Goal: Task Accomplishment & Management: Complete application form

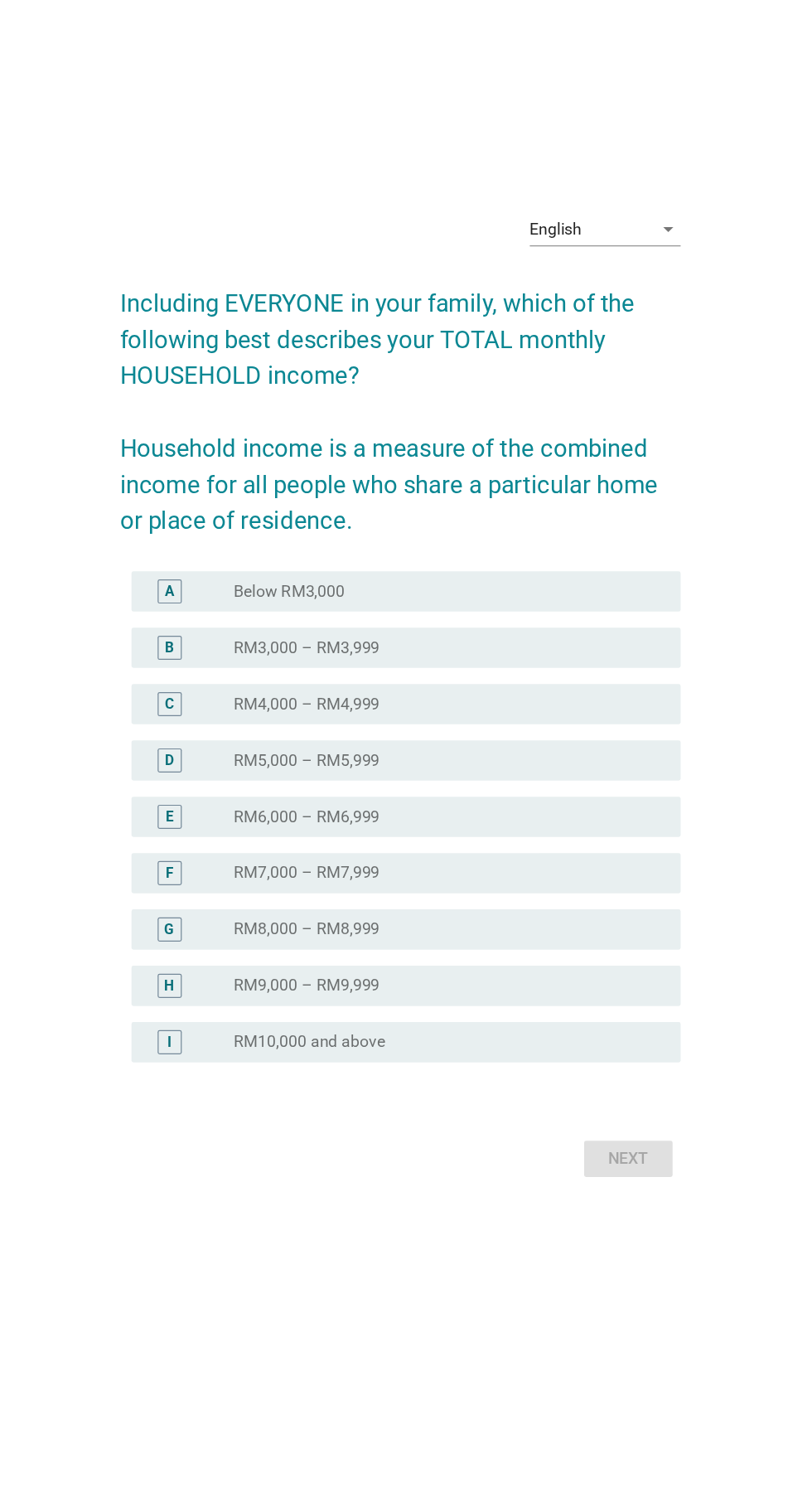
click at [537, 858] on div "radio_button_unchecked RM6,000 – RM6,999" at bounding box center [440, 850] width 341 height 16
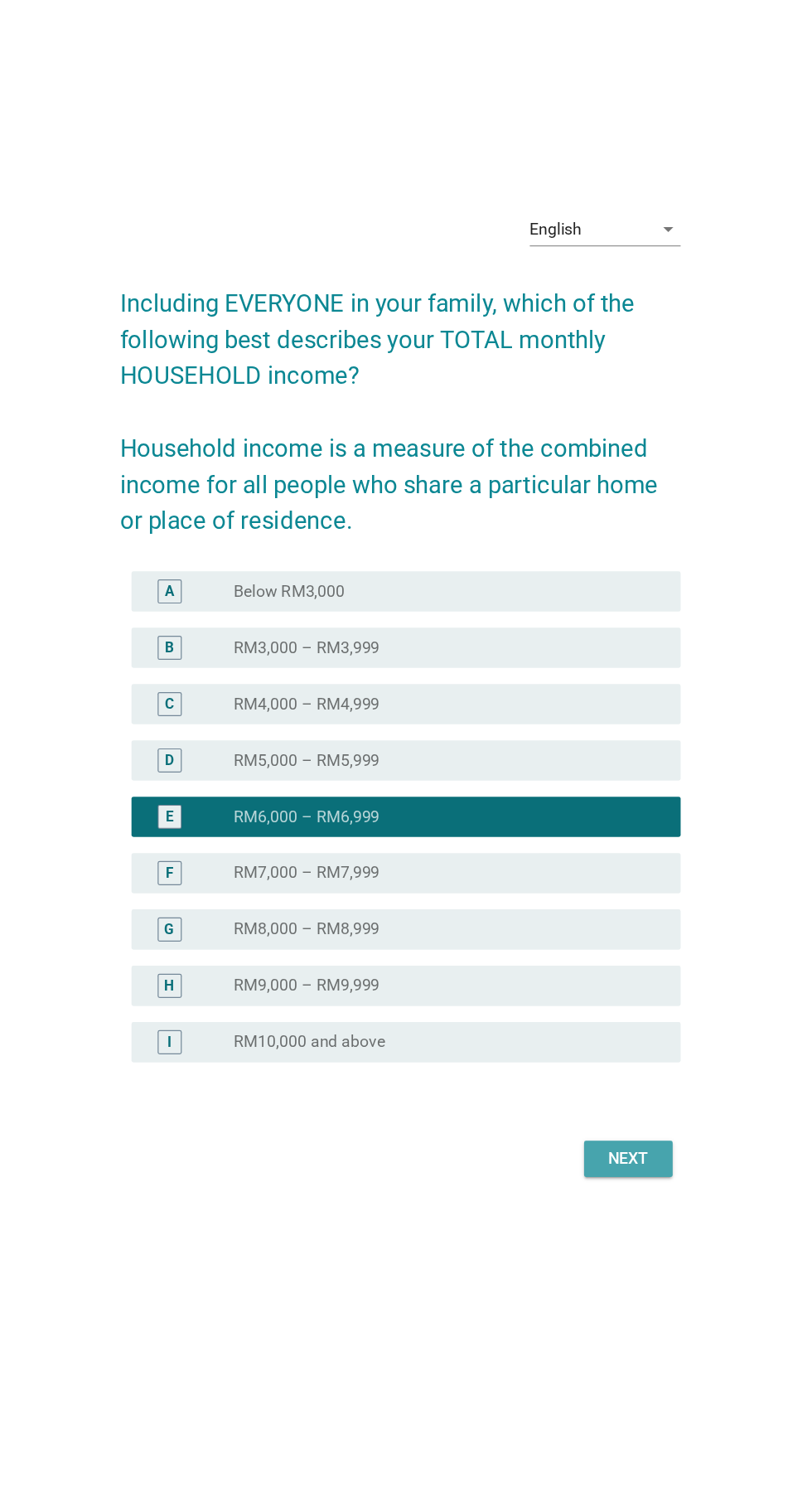
click at [604, 1147] on button "Next" at bounding box center [594, 1131] width 73 height 30
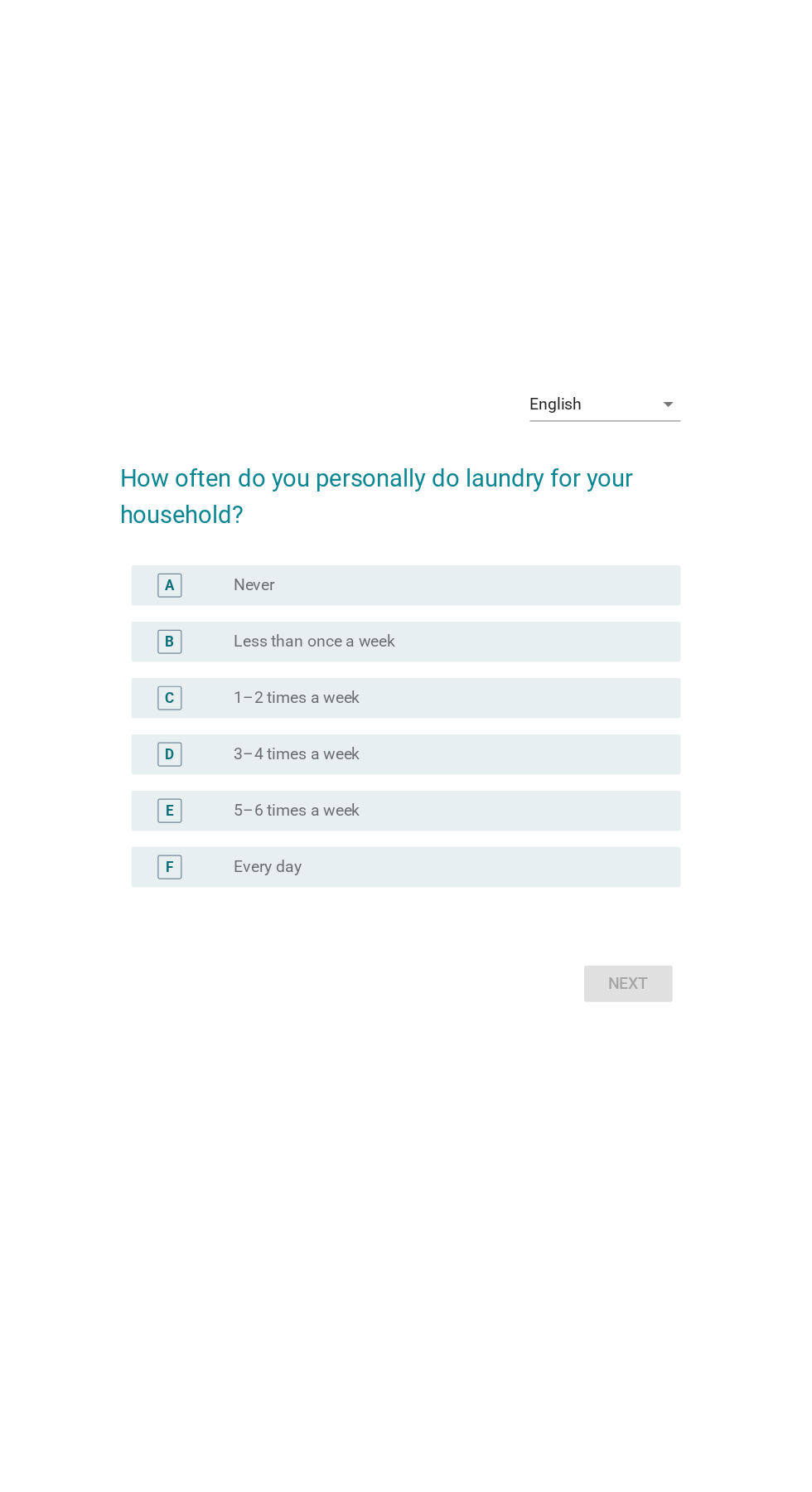
scroll to position [144, 0]
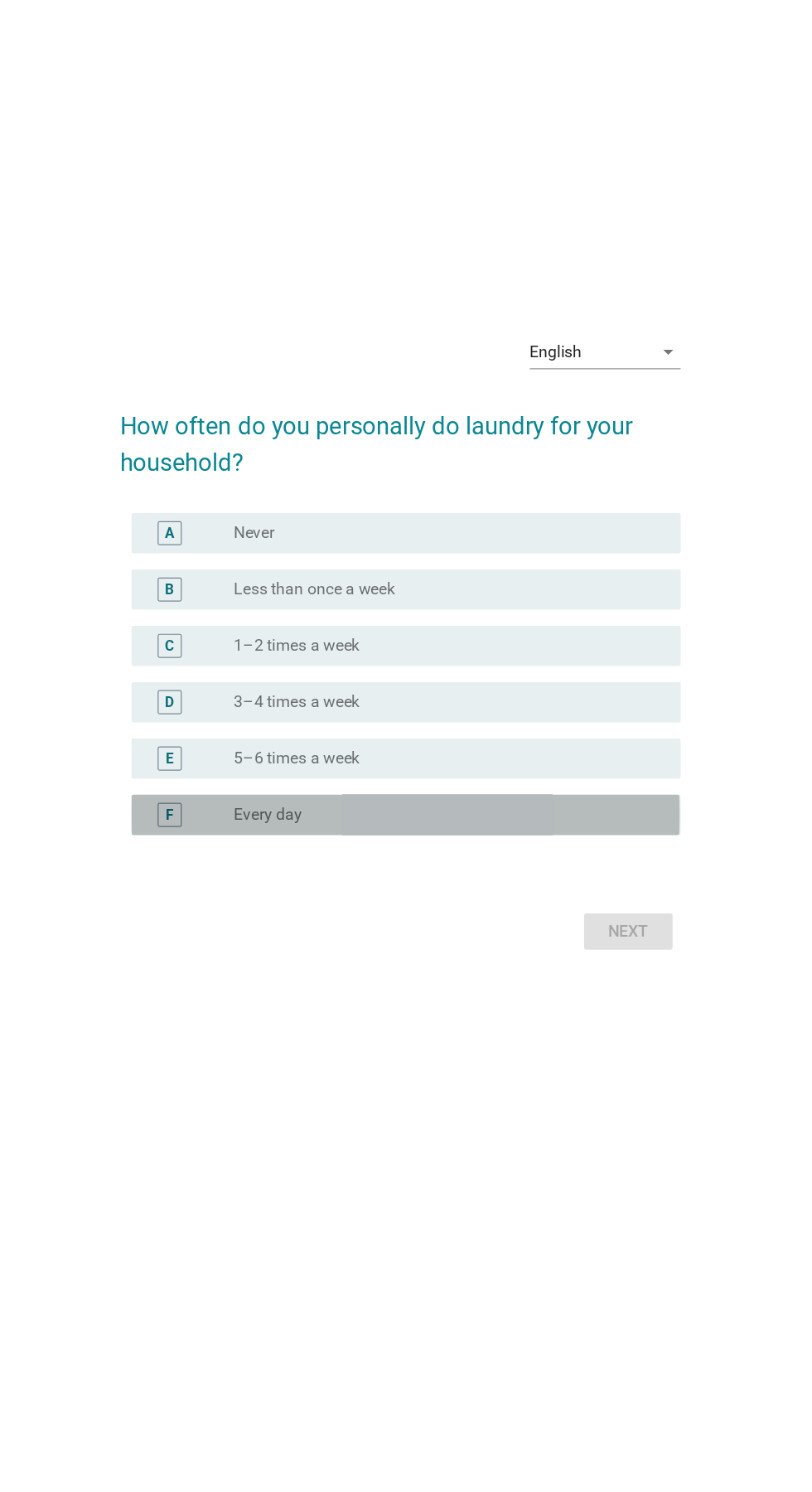
click at [323, 840] on label "Every day" at bounding box center [297, 848] width 57 height 16
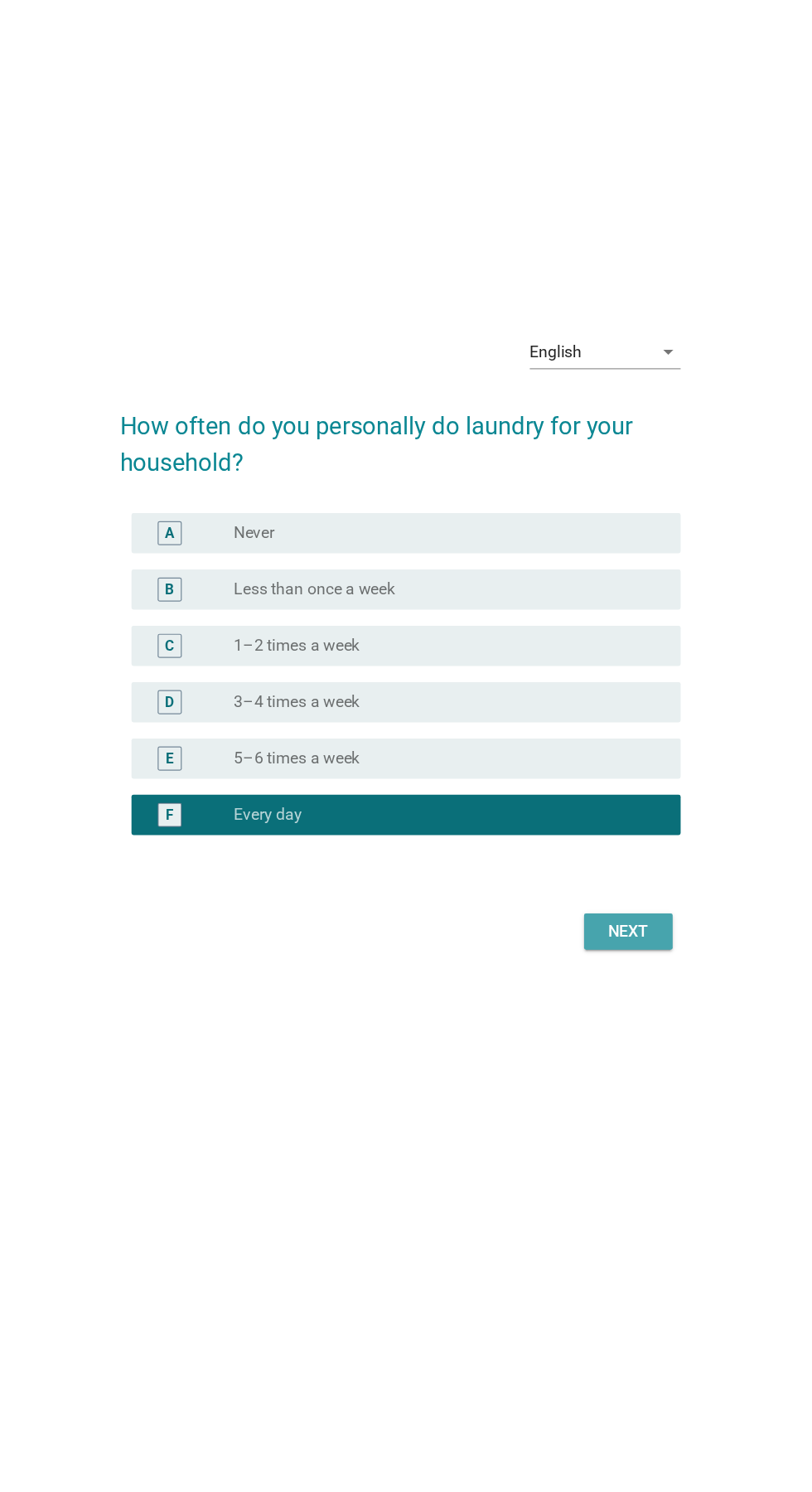
click at [608, 930] on button "Next" at bounding box center [594, 944] width 73 height 30
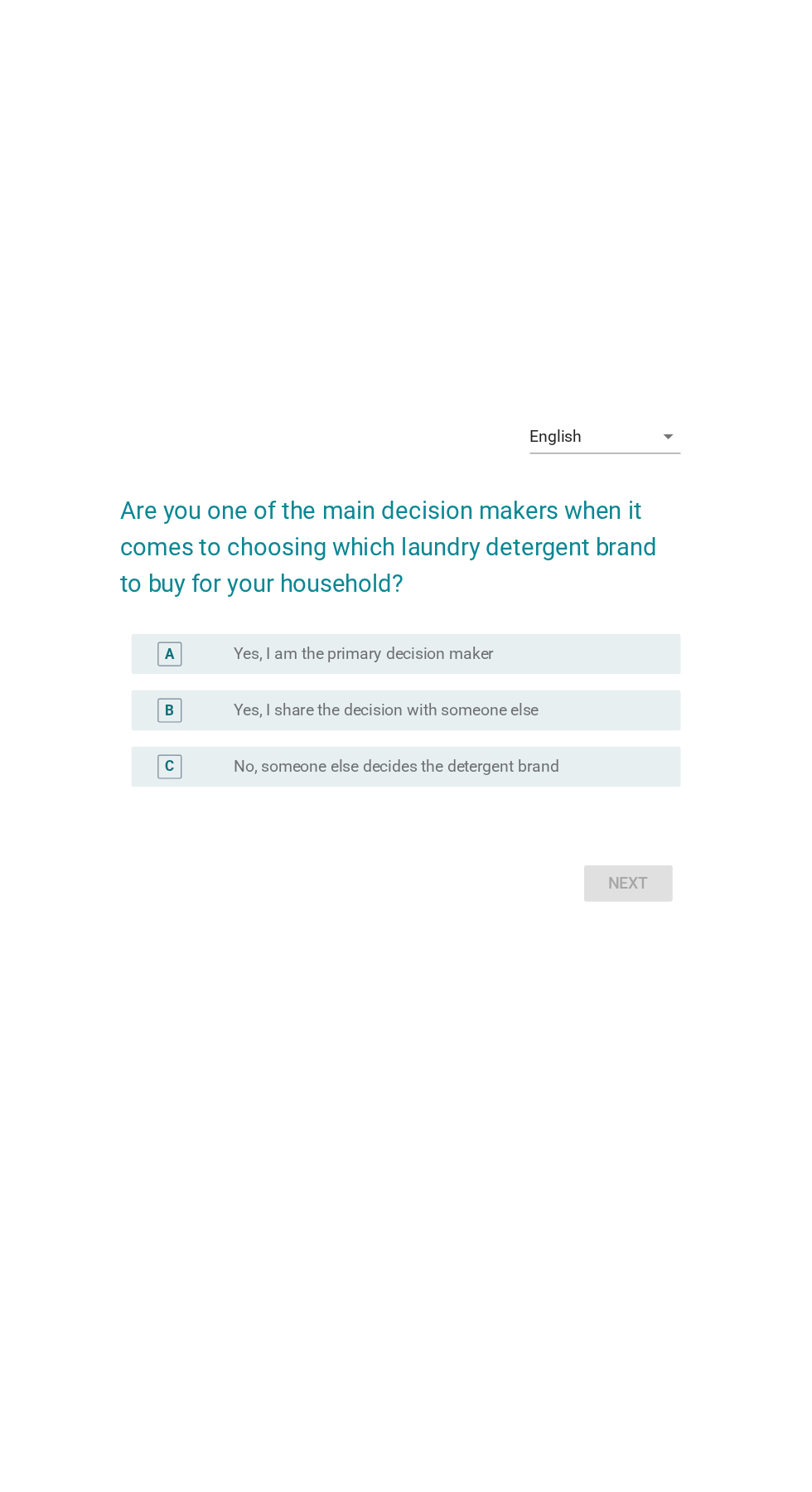
click at [276, 756] on label "Yes, I share the decision with someone else" at bounding box center [395, 747] width 251 height 16
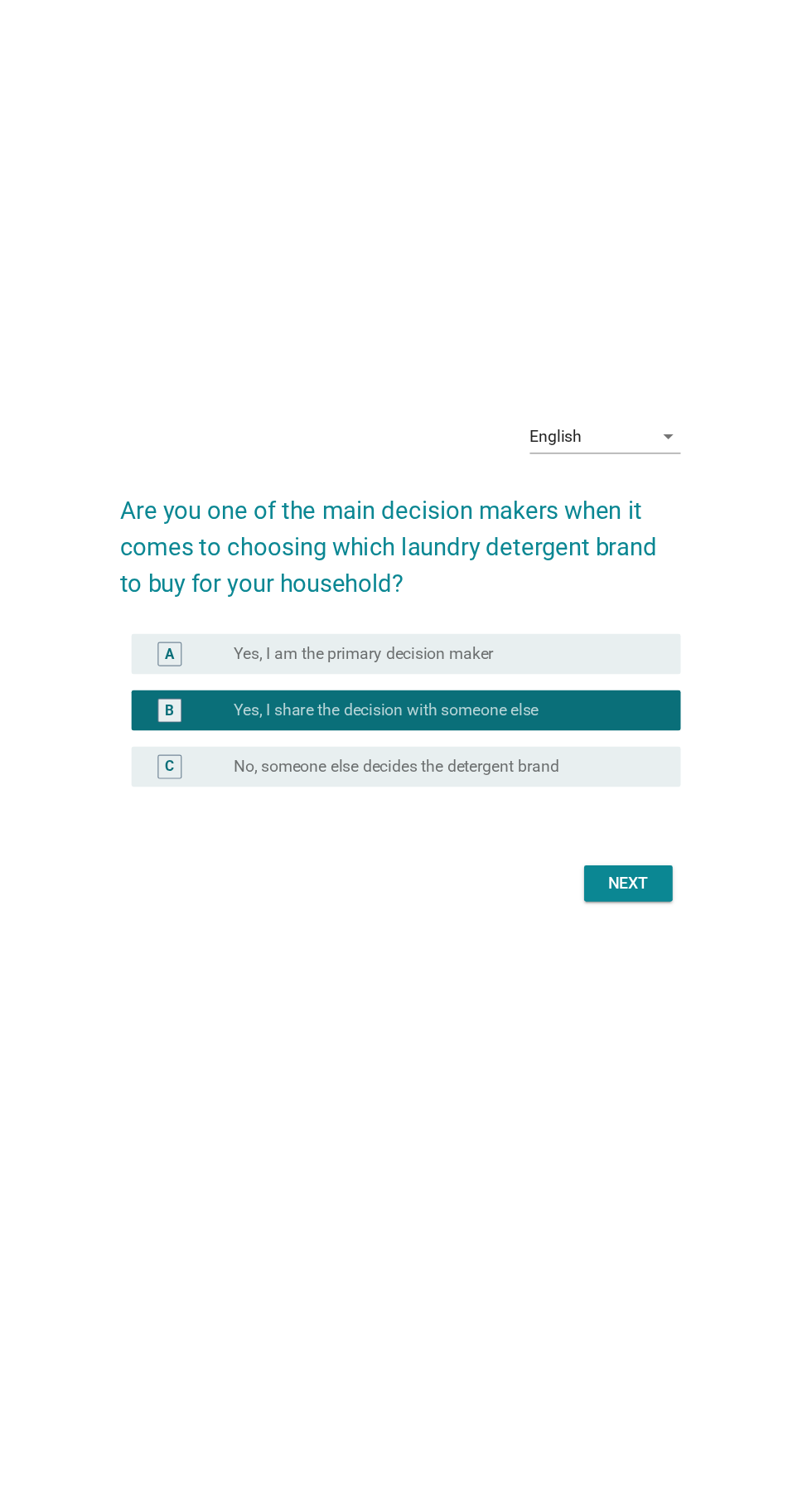
click at [583, 900] on div "Next" at bounding box center [593, 890] width 46 height 20
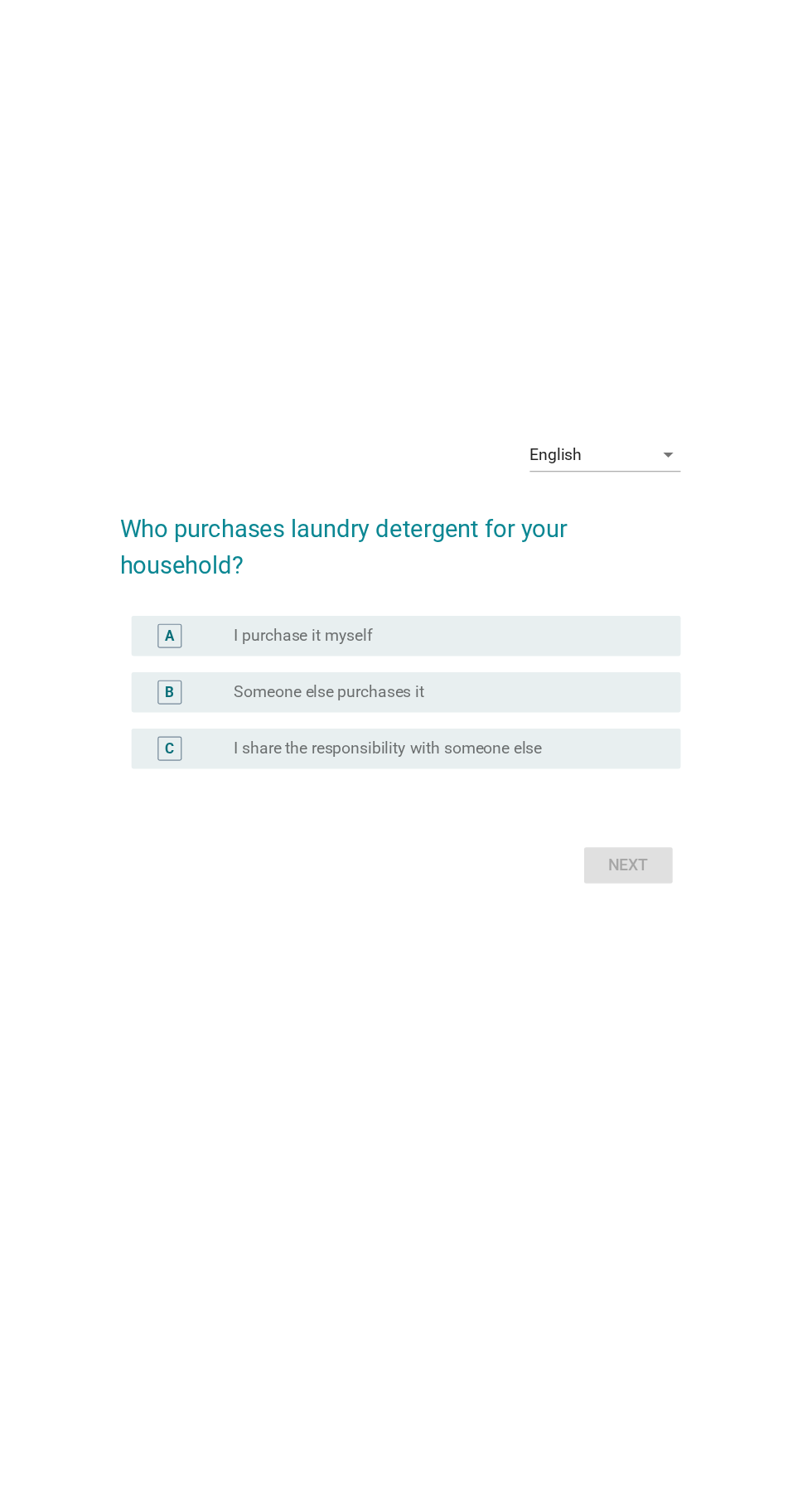
scroll to position [15, 0]
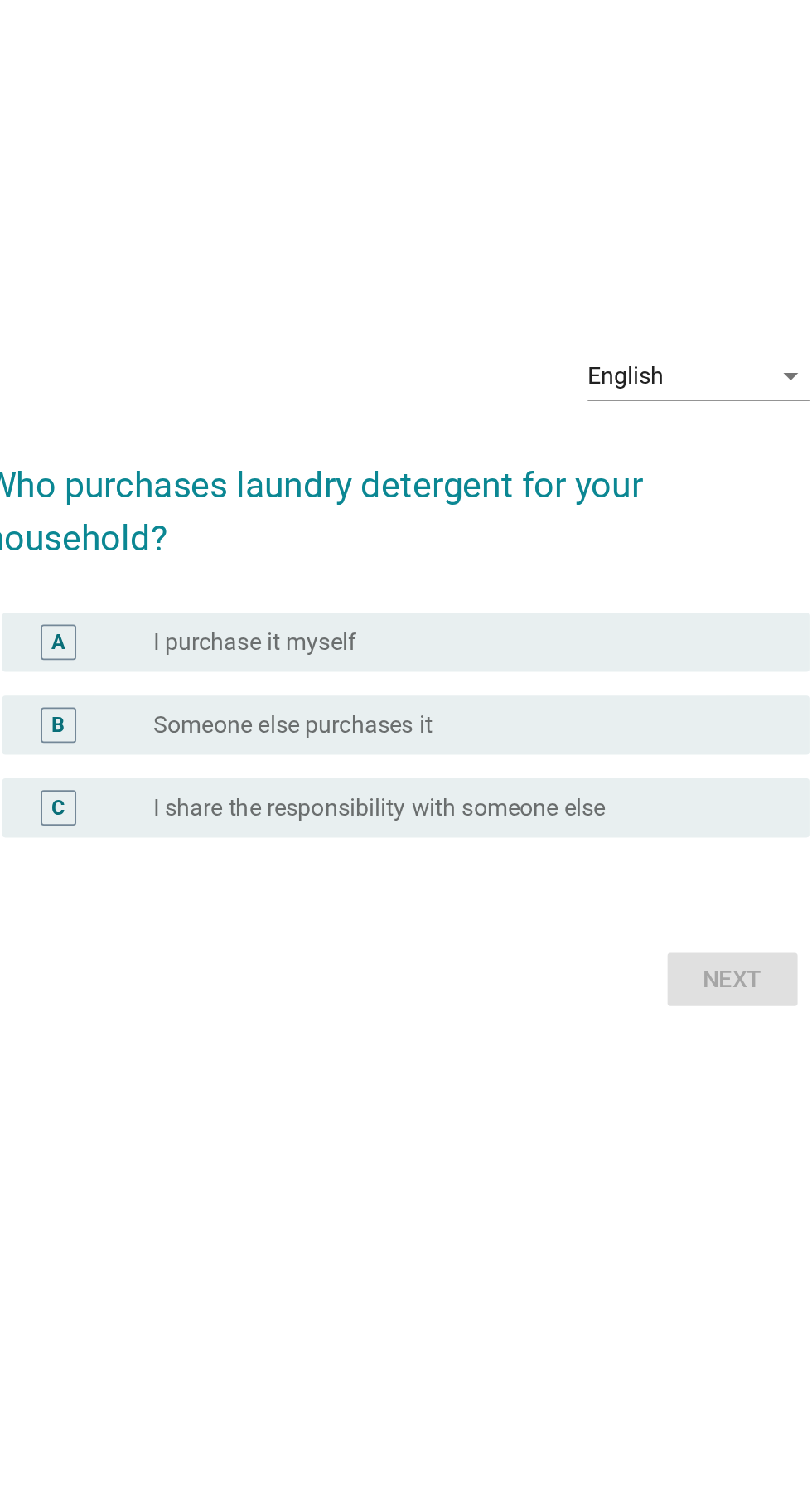
click at [583, 923] on div "Next" at bounding box center [405, 902] width 461 height 39
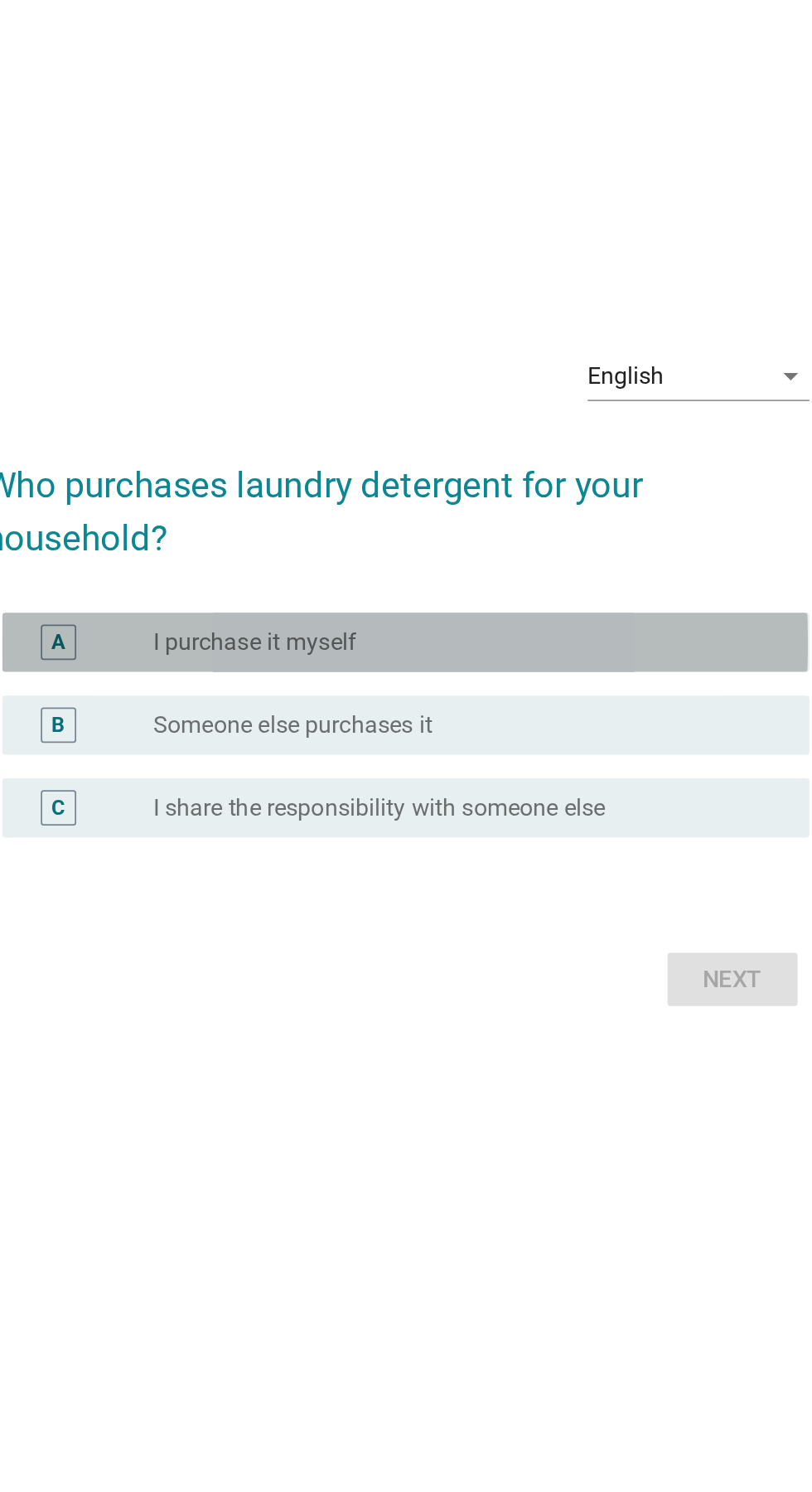
click at [311, 723] on label "I purchase it myself" at bounding box center [326, 713] width 114 height 16
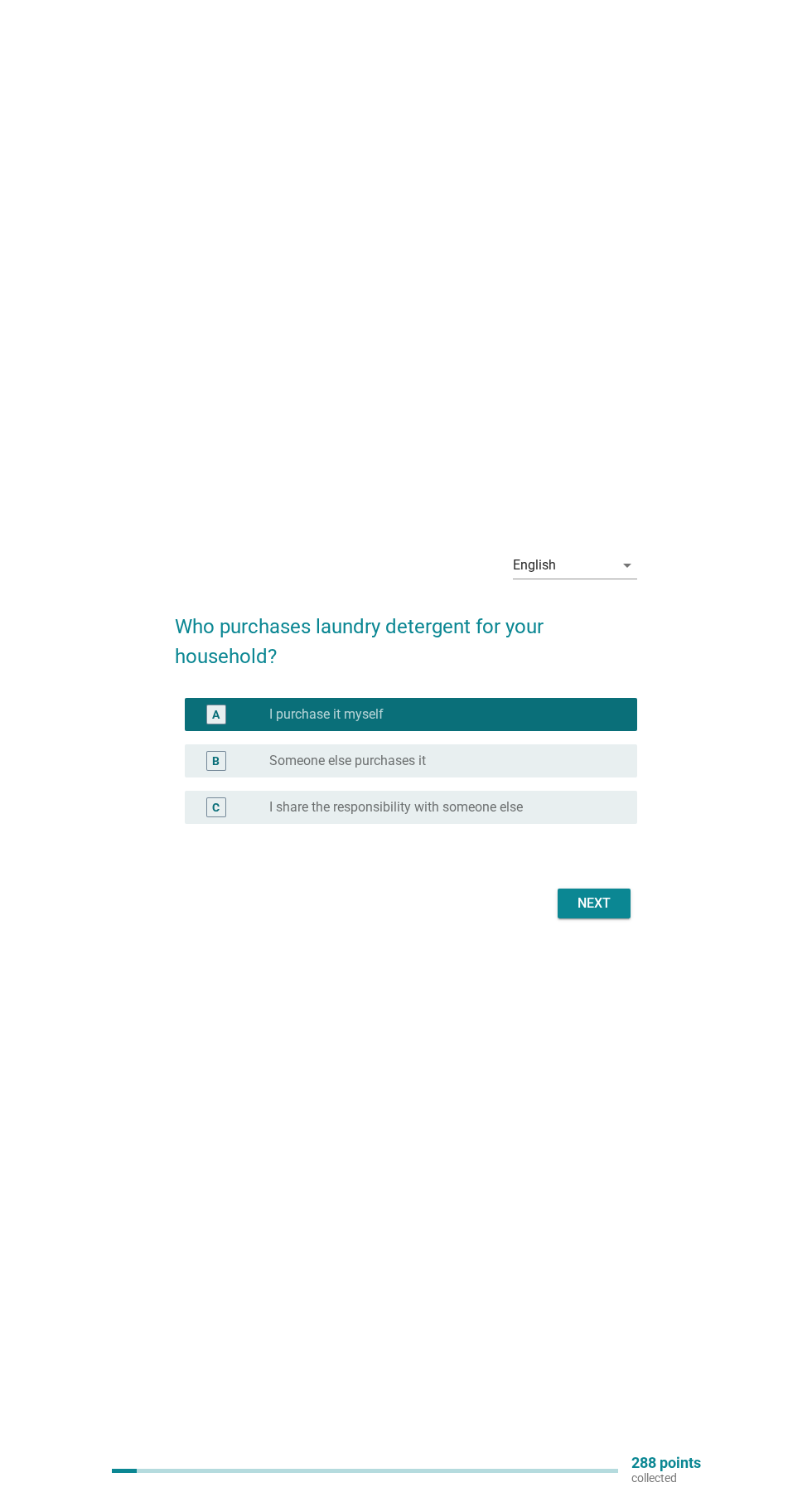
click at [599, 913] on div "Next" at bounding box center [593, 903] width 46 height 20
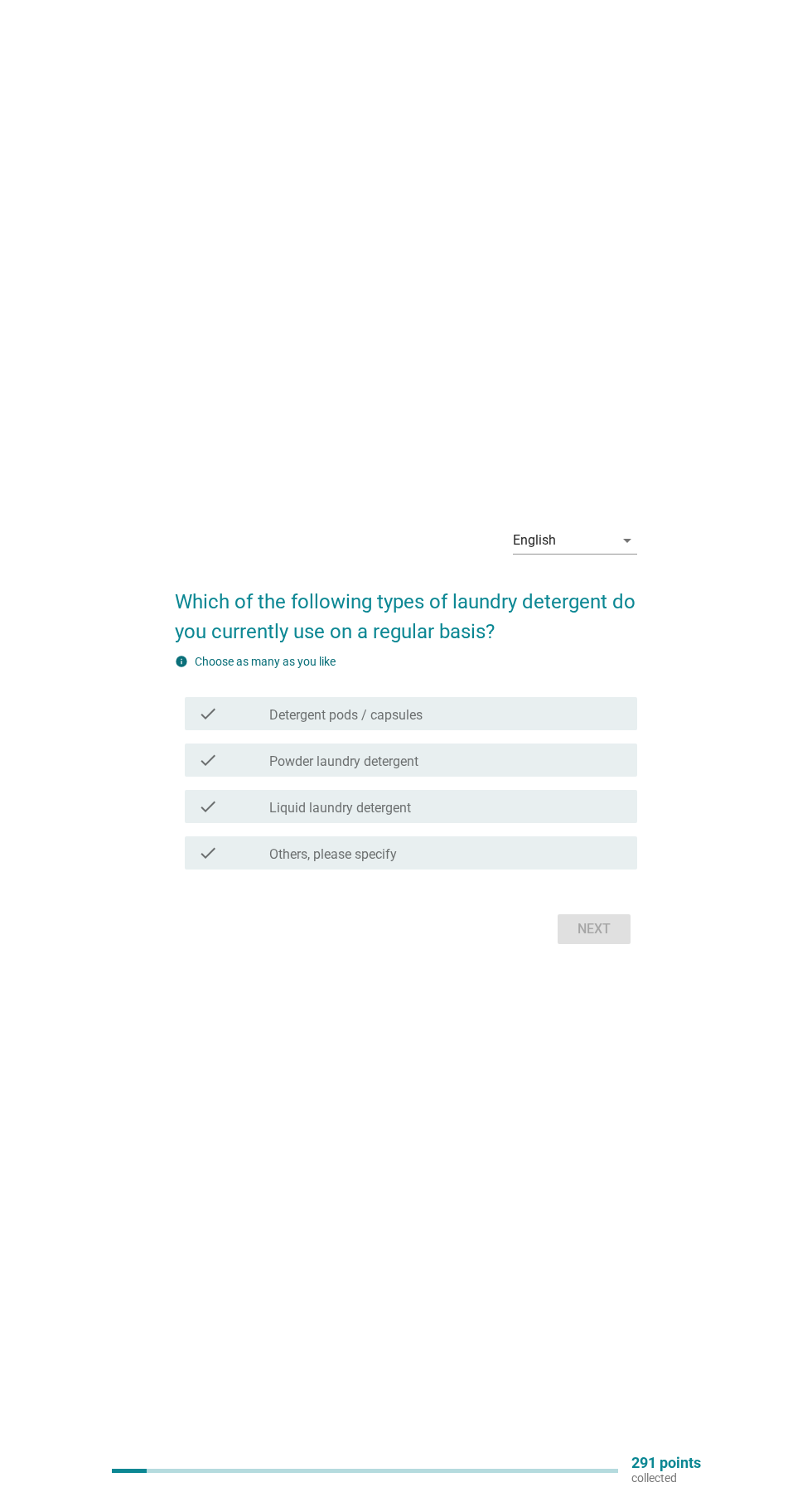
scroll to position [0, 0]
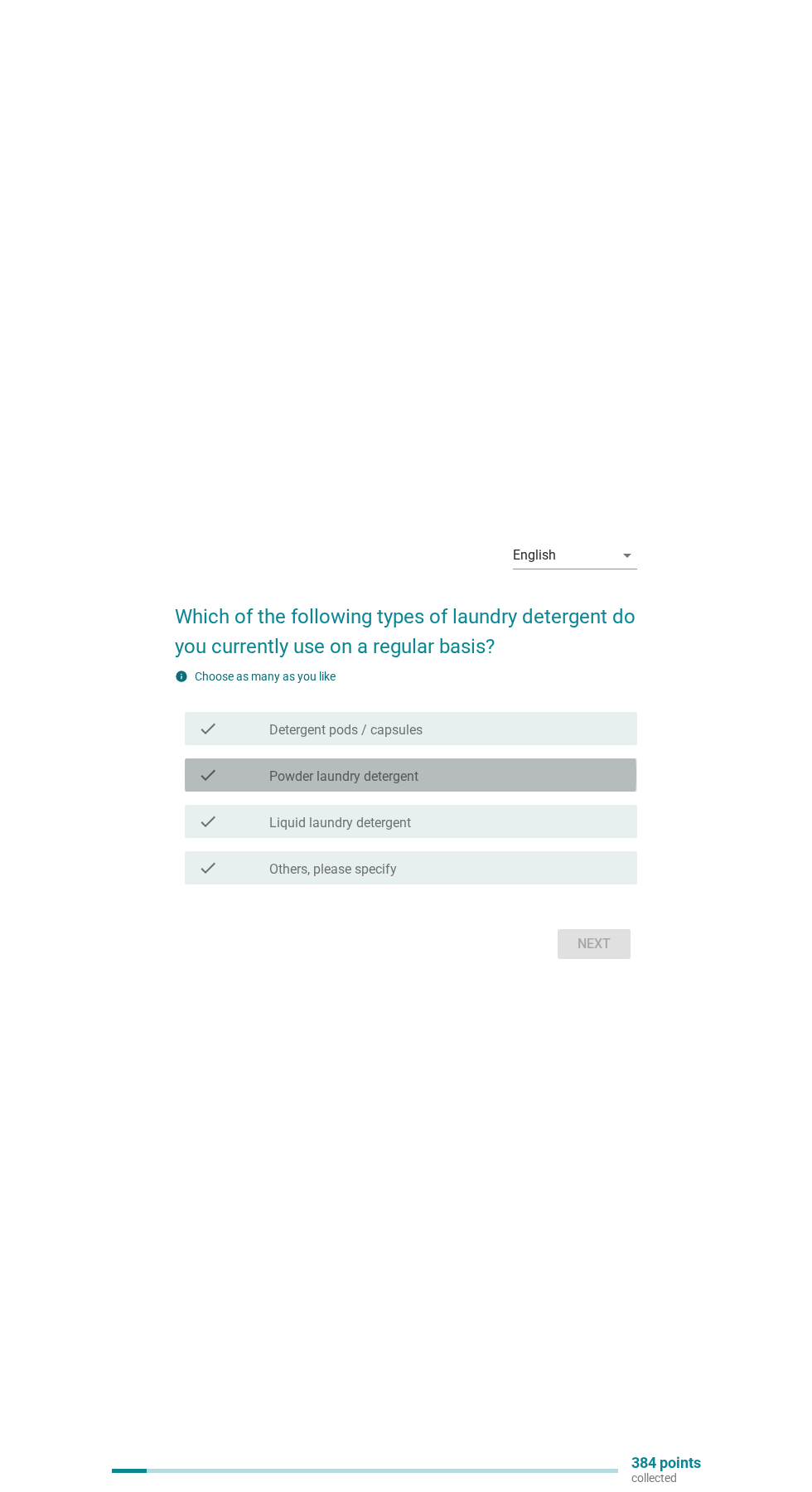
click at [226, 784] on div "check" at bounding box center [234, 775] width 71 height 20
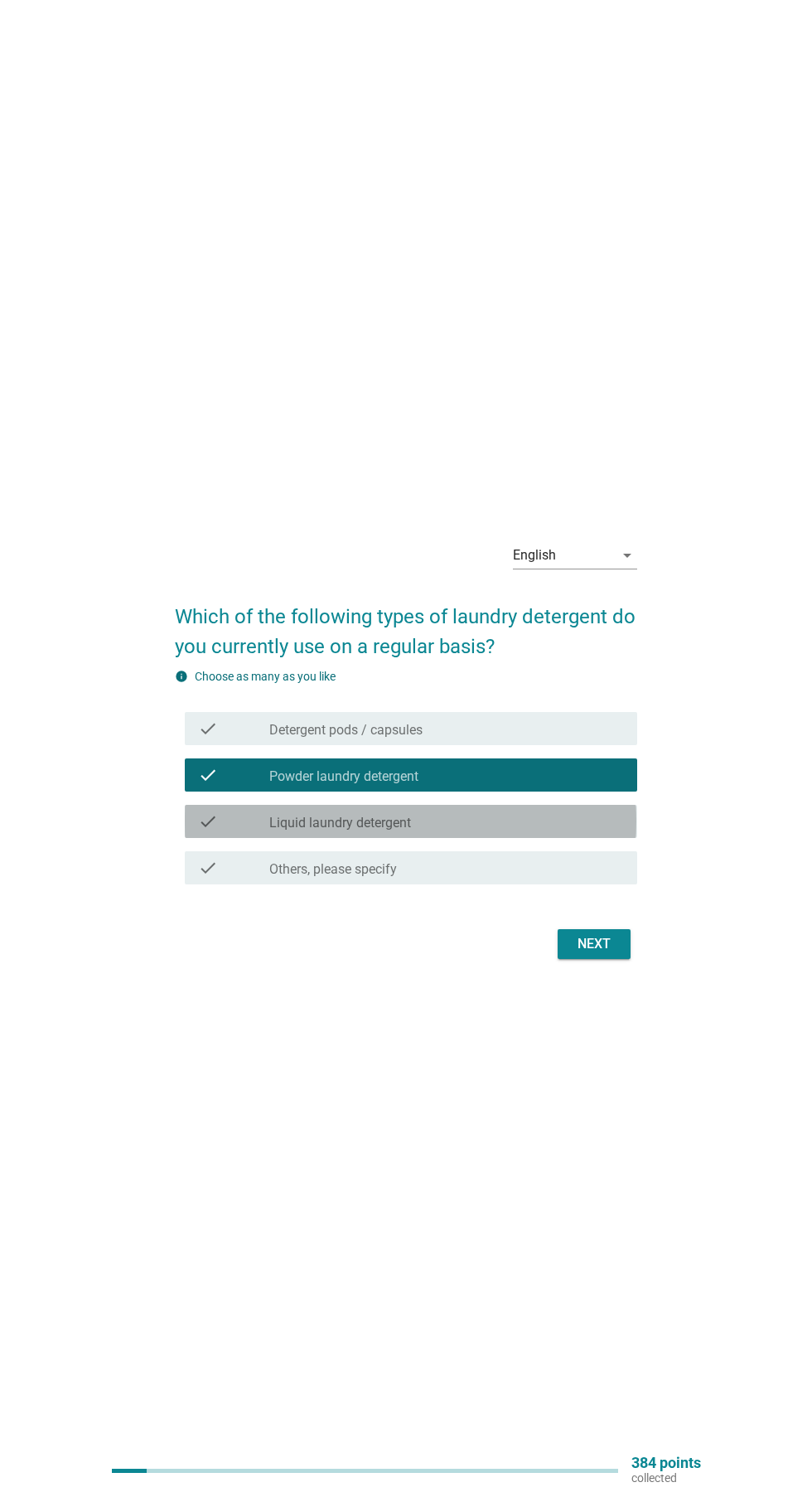
click at [277, 831] on label "Liquid laundry detergent" at bounding box center [340, 823] width 142 height 16
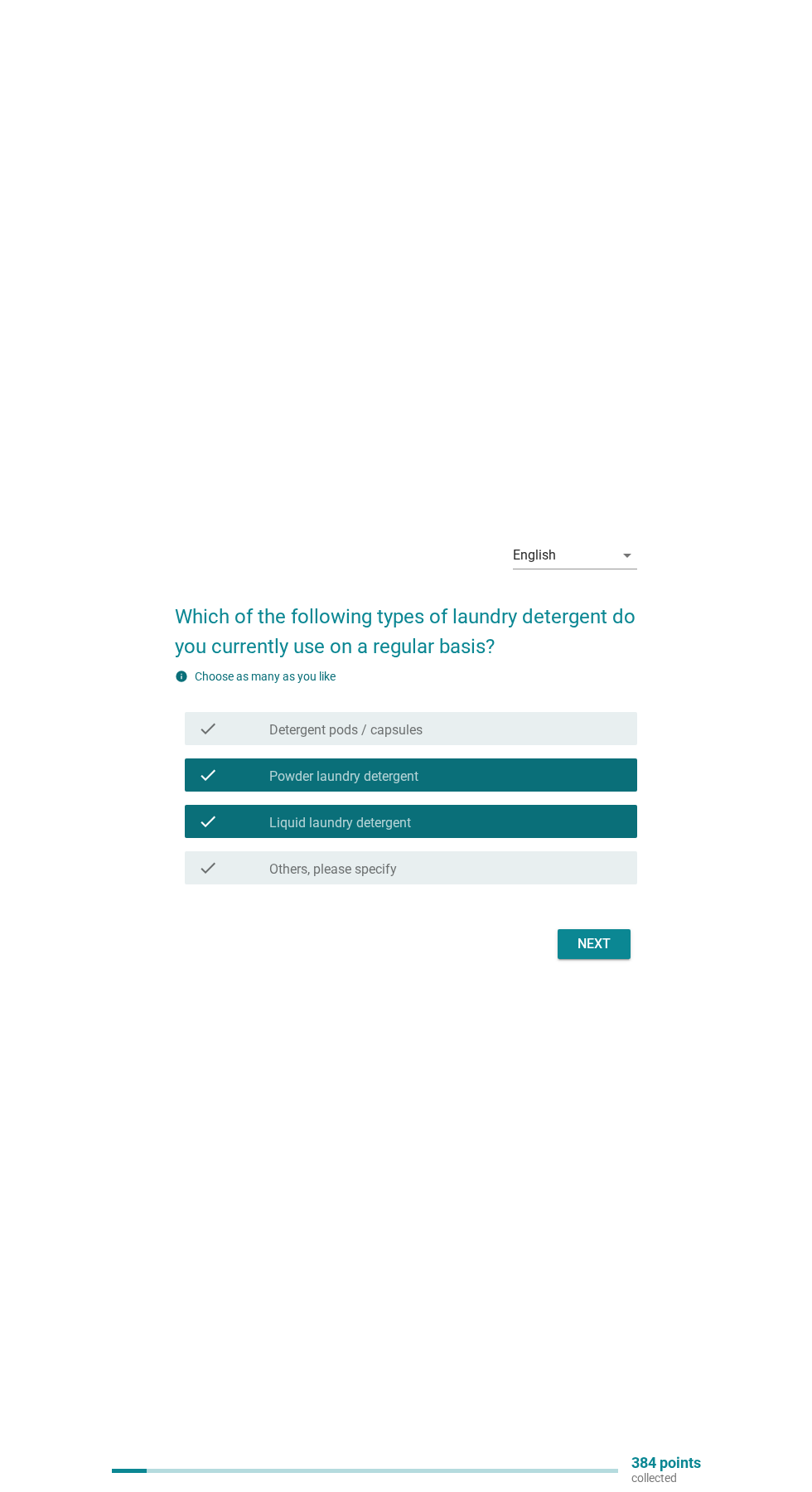
click at [606, 954] on div "Next" at bounding box center [593, 944] width 46 height 20
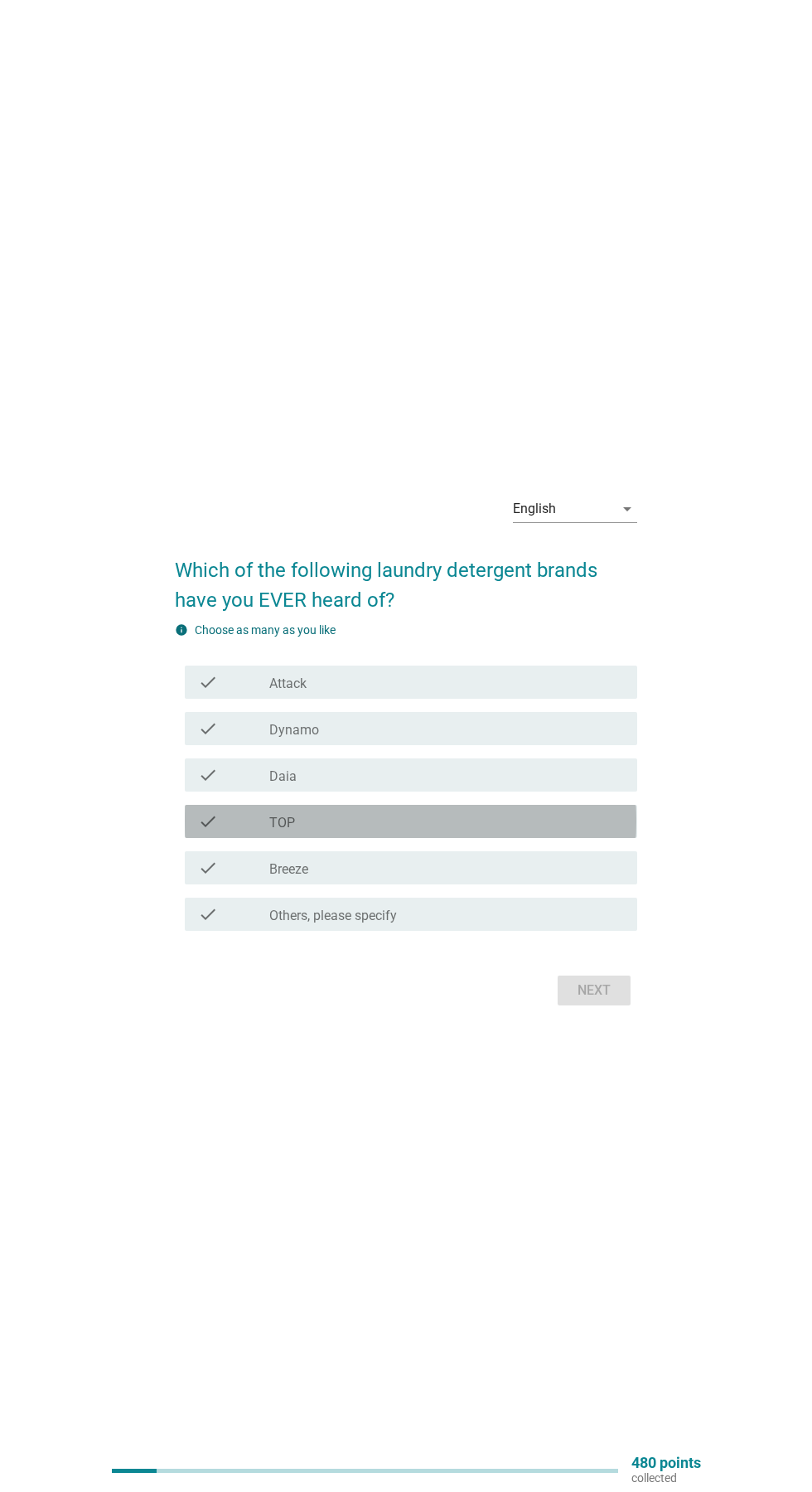
click at [577, 838] on div "check check_box_outline_blank TOP" at bounding box center [410, 821] width 452 height 34
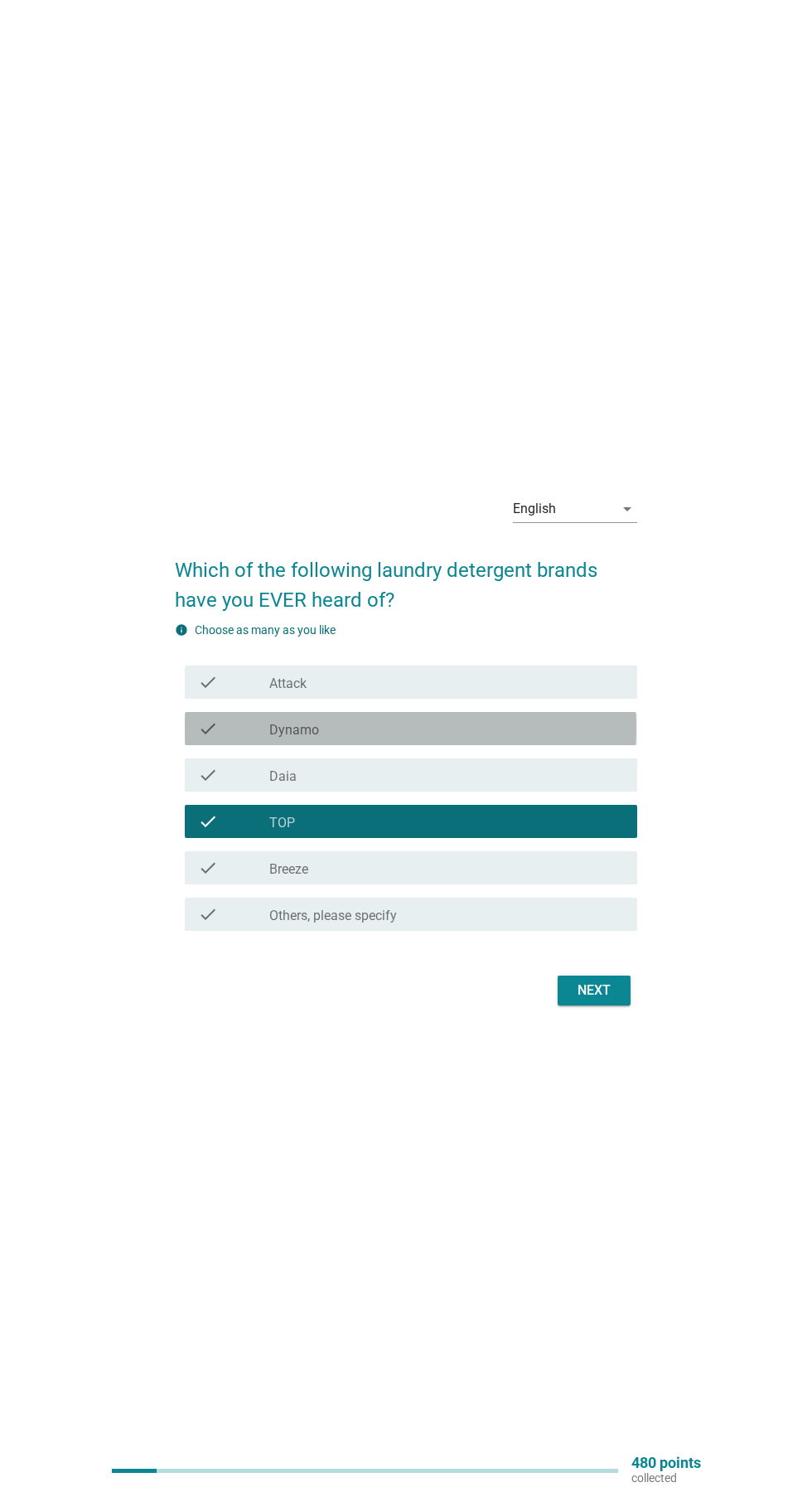
click at [208, 738] on icon "check" at bounding box center [208, 728] width 20 height 20
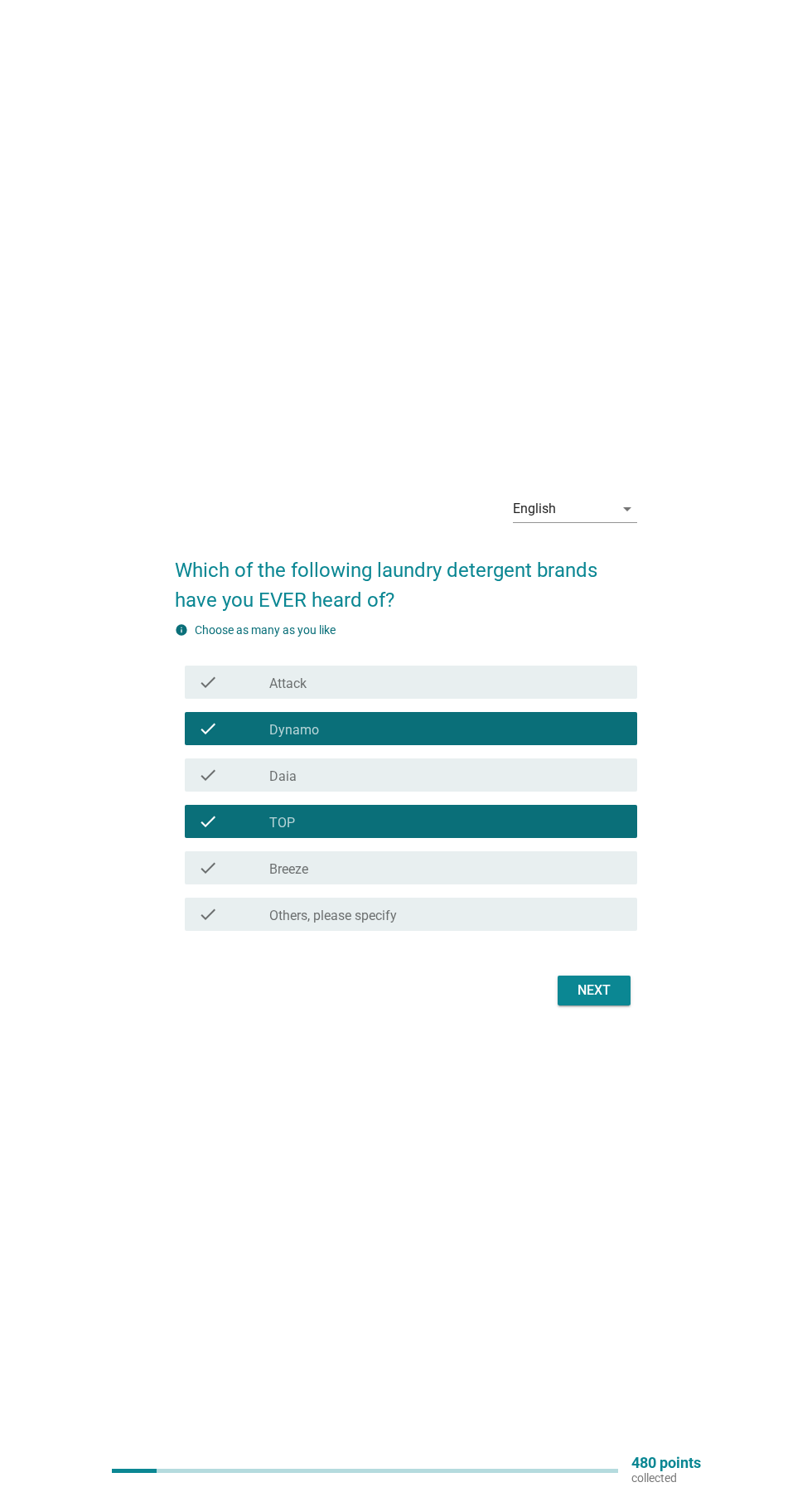
click at [495, 924] on div "check_box Others, please specify" at bounding box center [447, 914] width 355 height 20
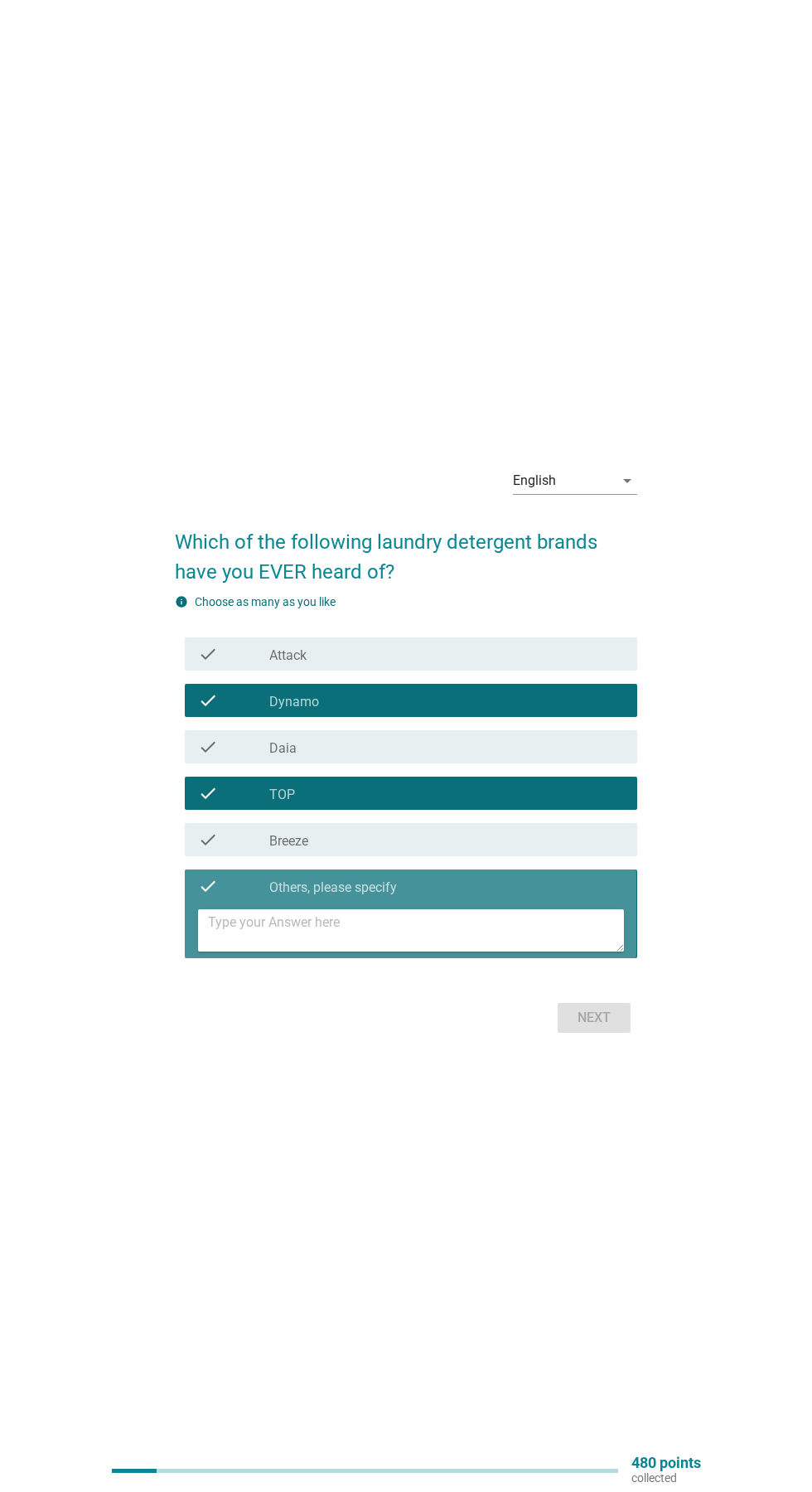
click at [531, 951] on textarea at bounding box center [415, 930] width 415 height 42
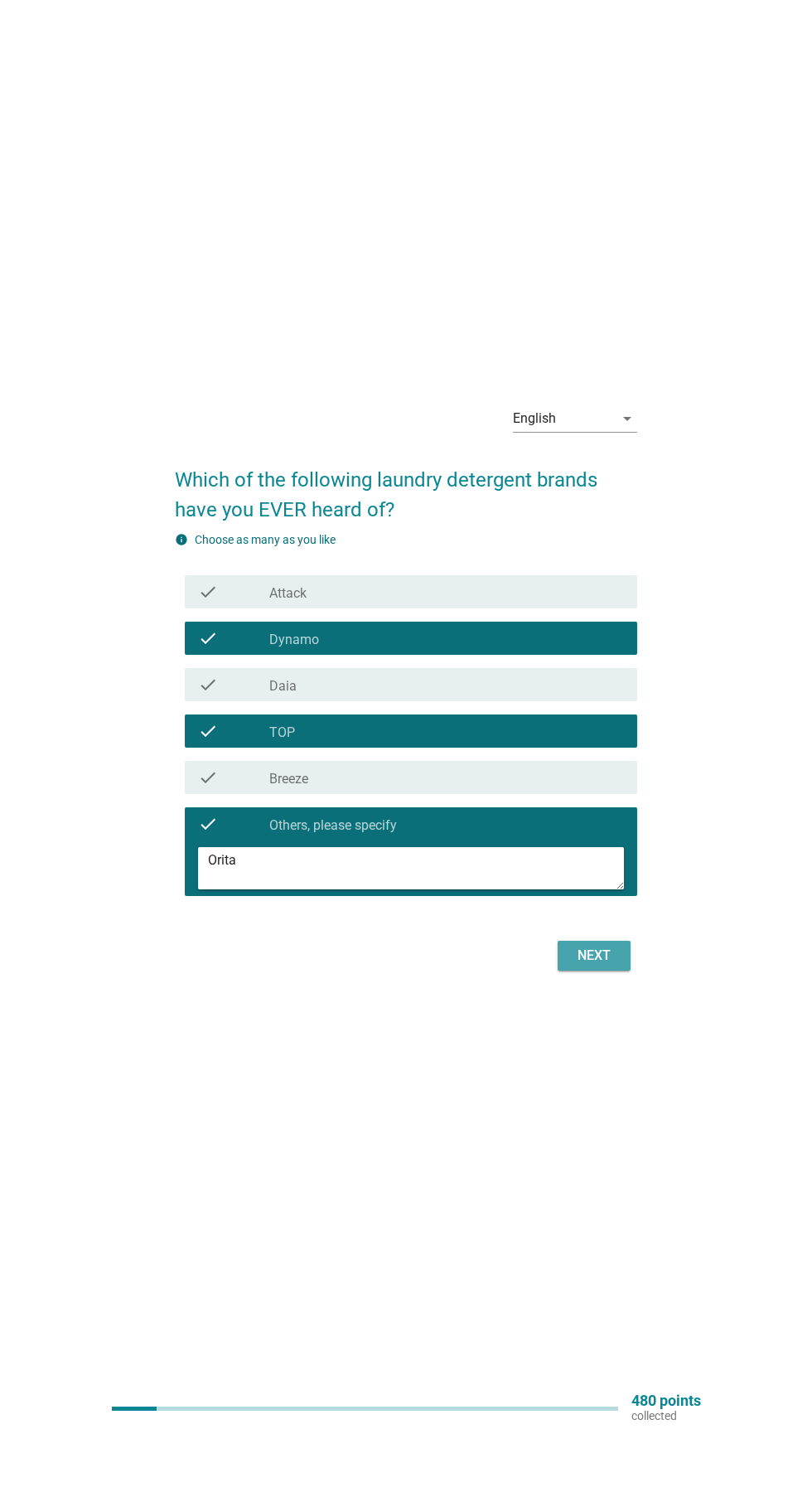
type textarea "Orita"
click at [594, 1028] on div "Next" at bounding box center [593, 1017] width 46 height 20
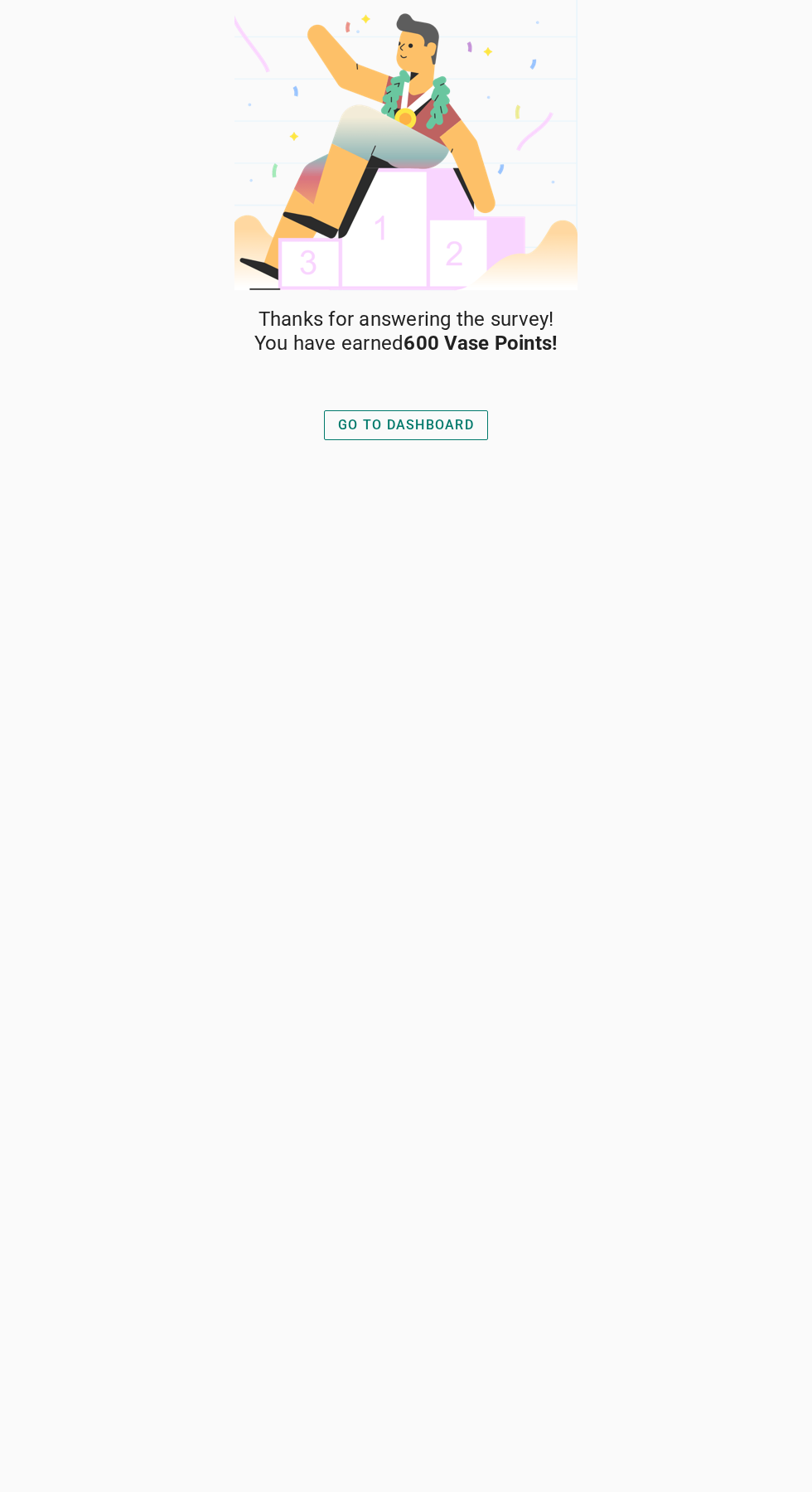
click at [405, 429] on div "GO TO DASHBOARD" at bounding box center [406, 425] width 136 height 20
